Goal: Task Accomplishment & Management: Manage account settings

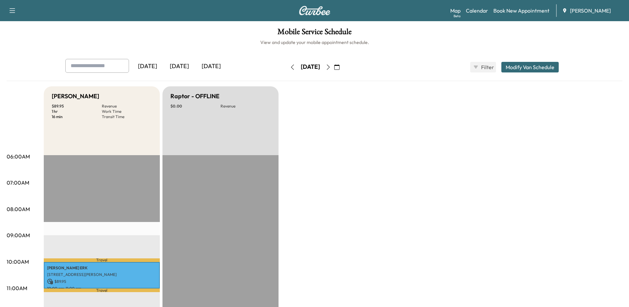
click at [342, 66] on button "button" at bounding box center [336, 67] width 11 height 11
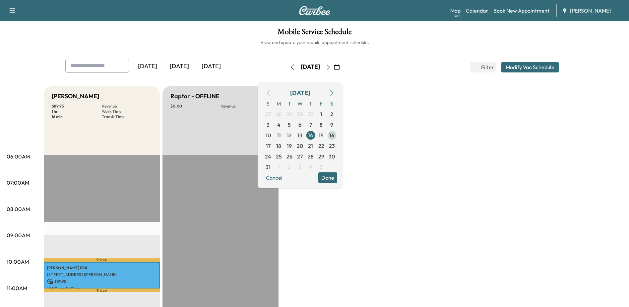
click at [334, 133] on span "16" at bounding box center [331, 136] width 5 height 8
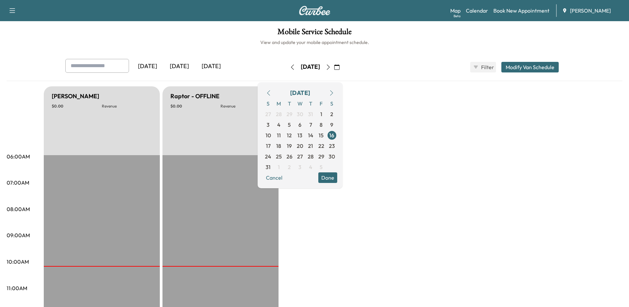
click at [337, 182] on button "Done" at bounding box center [327, 178] width 19 height 11
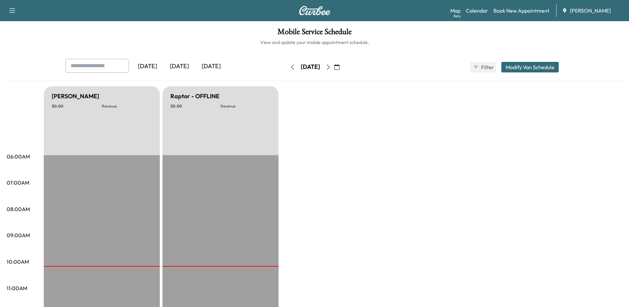
click at [287, 68] on button "button" at bounding box center [292, 67] width 11 height 11
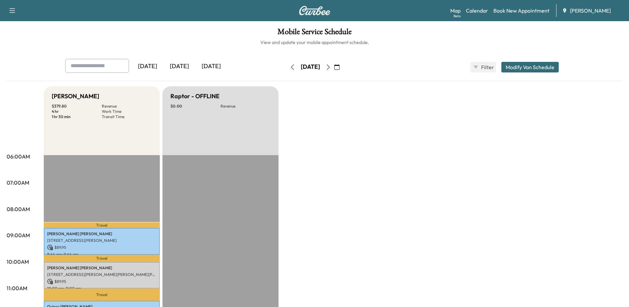
click at [334, 66] on button "button" at bounding box center [327, 67] width 11 height 11
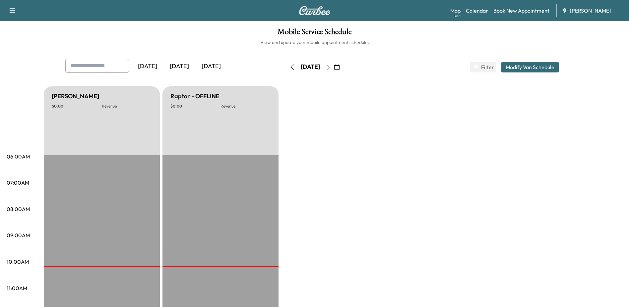
click at [331, 66] on icon "button" at bounding box center [327, 67] width 5 height 5
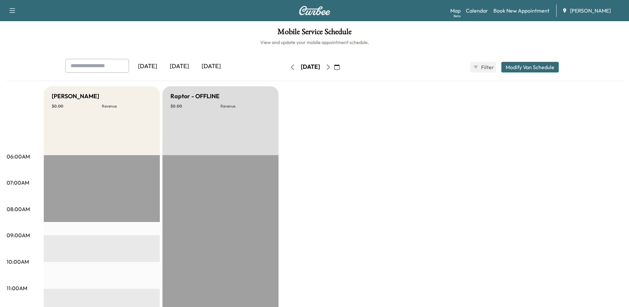
click at [334, 68] on button "button" at bounding box center [327, 67] width 11 height 11
click at [331, 67] on icon "button" at bounding box center [327, 67] width 5 height 5
click at [334, 64] on button "button" at bounding box center [327, 67] width 11 height 11
click at [342, 65] on button "button" at bounding box center [336, 67] width 11 height 11
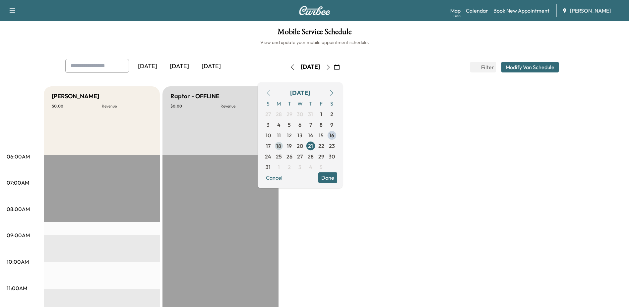
click at [281, 146] on span "18" at bounding box center [278, 146] width 5 height 8
click at [336, 177] on button "Done" at bounding box center [327, 178] width 19 height 11
